Goal: Browse casually

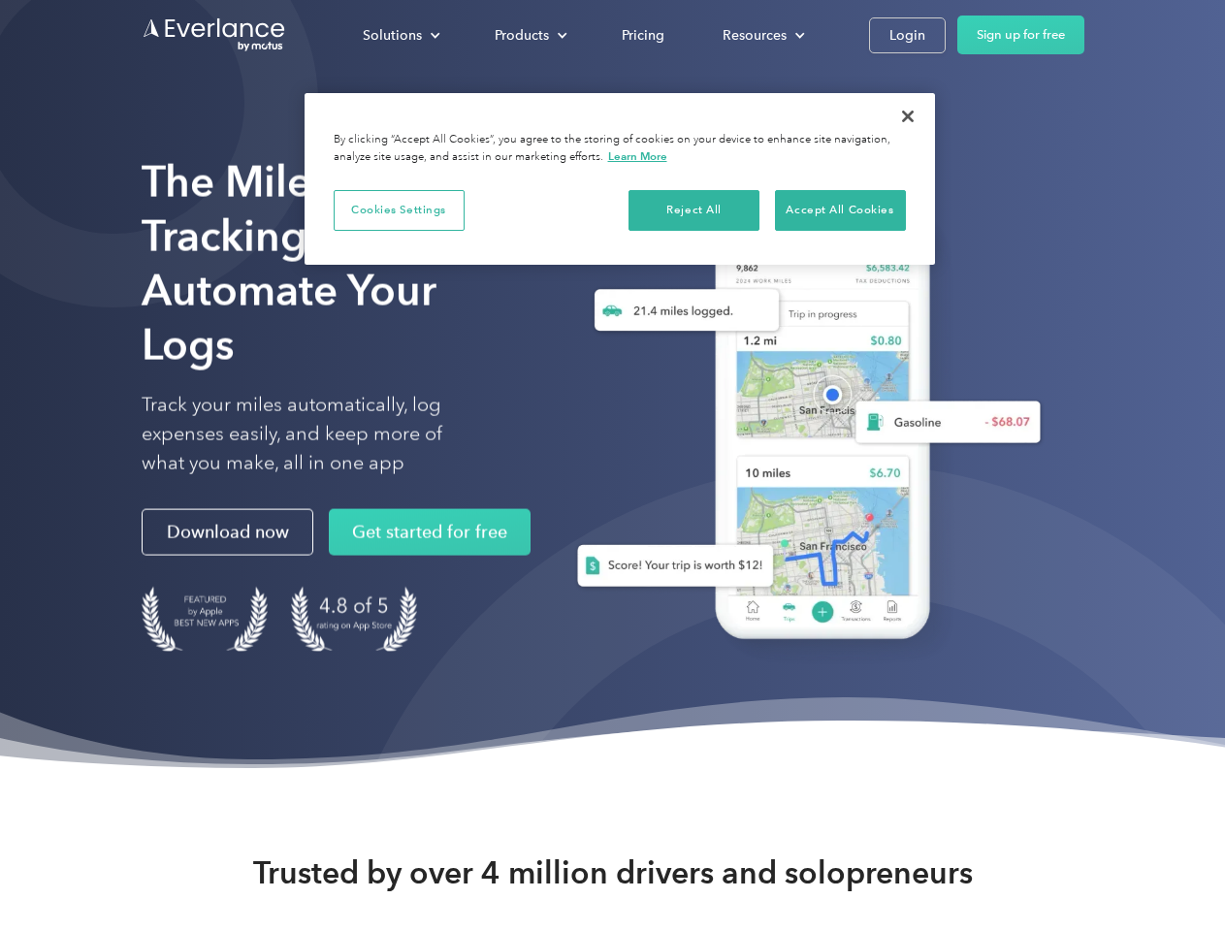
click at [401, 35] on div "Solutions" at bounding box center [392, 35] width 59 height 24
click at [529, 35] on div "Products" at bounding box center [522, 35] width 54 height 24
click at [762, 35] on div "Resources" at bounding box center [755, 35] width 64 height 24
click at [399, 210] on button "Cookies Settings" at bounding box center [399, 210] width 131 height 41
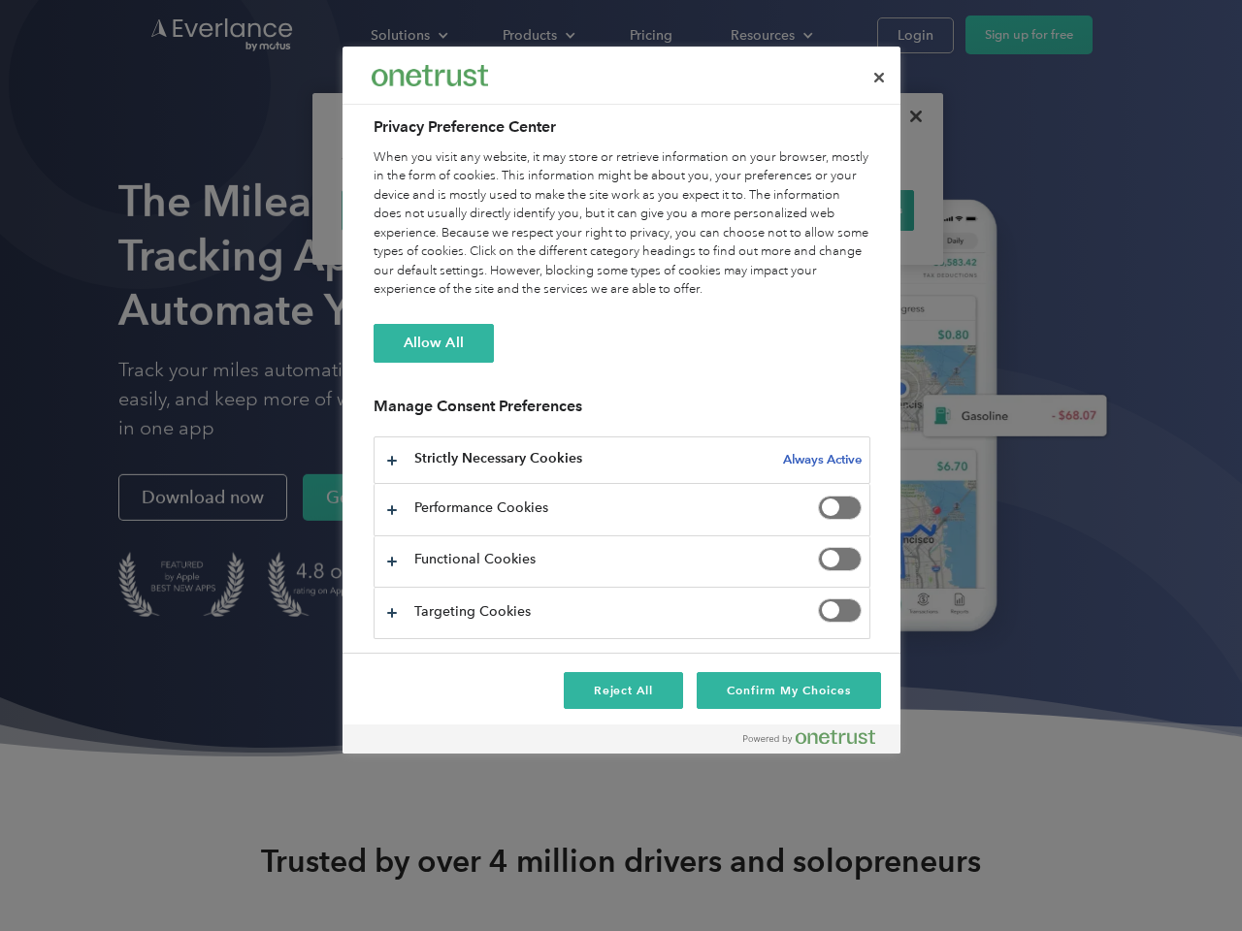
click at [695, 210] on div "When you visit any website, it may store or retrieve information on your browse…" at bounding box center [621, 223] width 497 height 151
click at [840, 210] on div "When you visit any website, it may store or retrieve information on your browse…" at bounding box center [621, 223] width 497 height 151
click at [908, 116] on div at bounding box center [621, 465] width 1242 height 931
